Goal: Browse casually

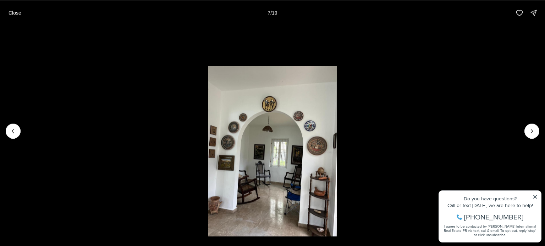
click at [528, 131] on icon "Next slide" at bounding box center [531, 131] width 7 height 7
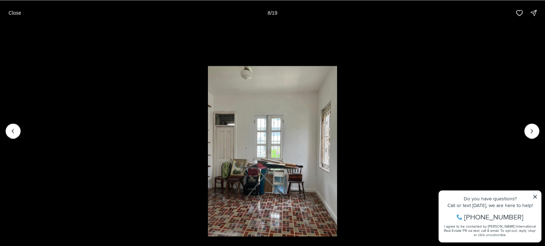
click at [528, 131] on icon "Next slide" at bounding box center [531, 131] width 7 height 7
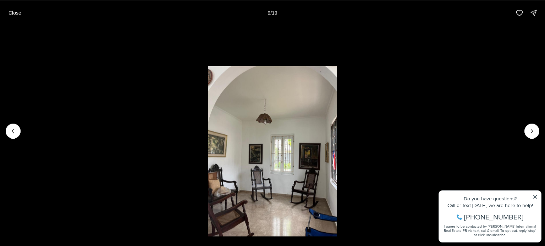
click at [528, 131] on icon "Next slide" at bounding box center [531, 131] width 7 height 7
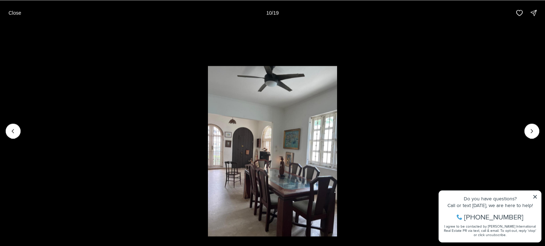
click at [528, 131] on icon "Next slide" at bounding box center [531, 131] width 7 height 7
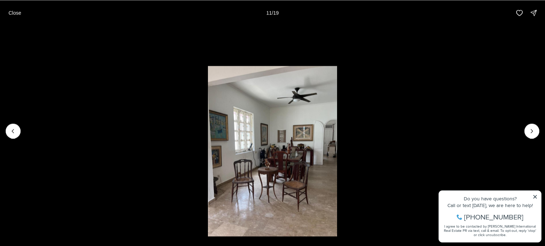
click at [528, 131] on icon "Next slide" at bounding box center [531, 131] width 7 height 7
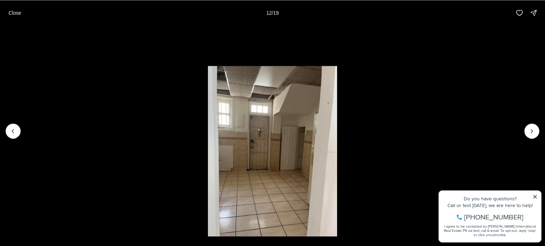
click at [528, 131] on icon "Next slide" at bounding box center [531, 131] width 7 height 7
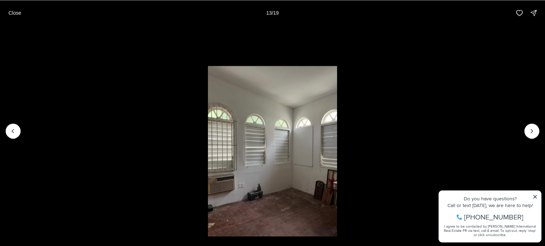
click at [528, 131] on icon "Next slide" at bounding box center [531, 131] width 7 height 7
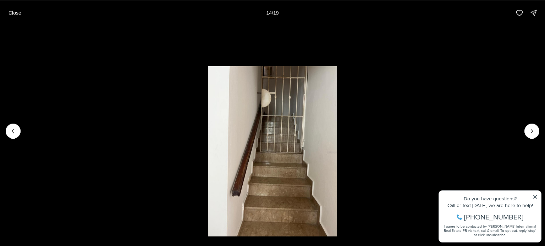
click at [528, 131] on icon "Next slide" at bounding box center [531, 131] width 7 height 7
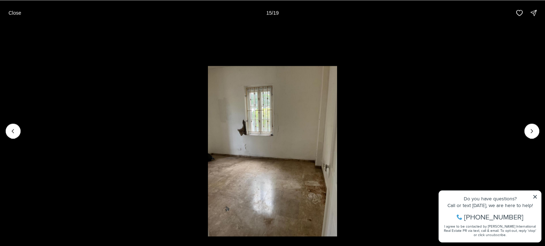
click at [528, 131] on icon "Next slide" at bounding box center [531, 131] width 7 height 7
